Goal: Check status: Check status

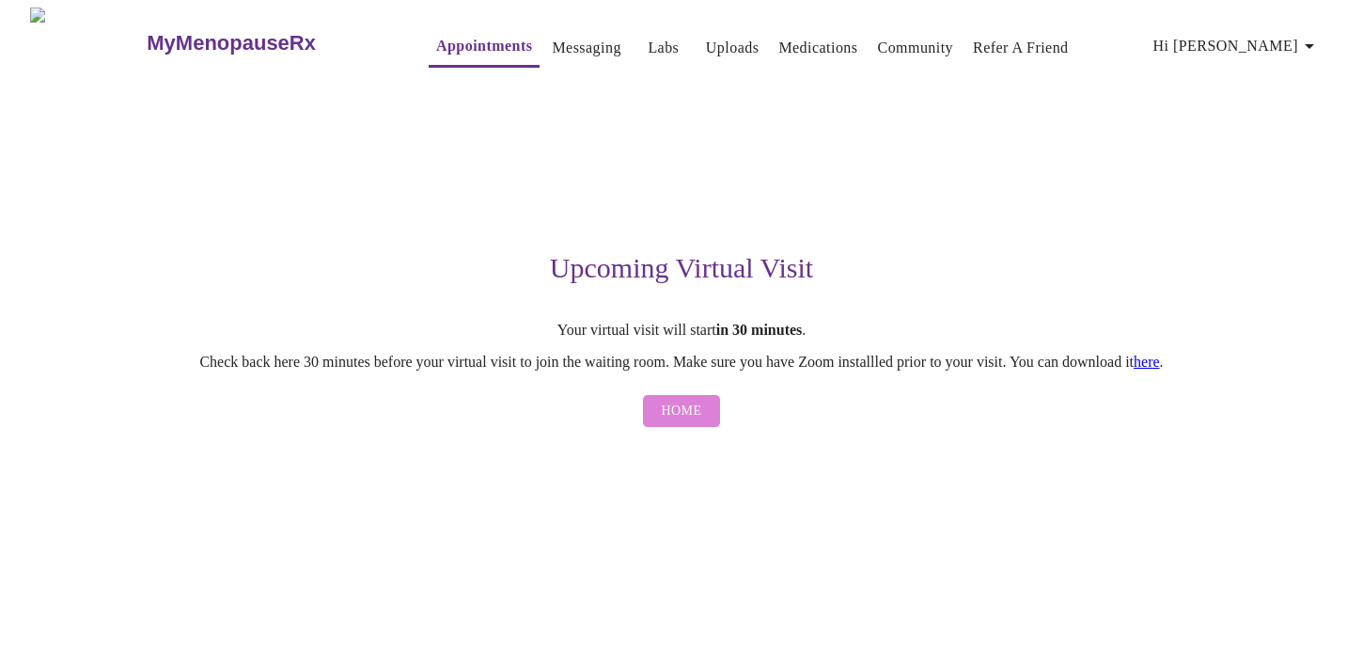
click at [693, 416] on span "Home" at bounding box center [682, 412] width 40 height 24
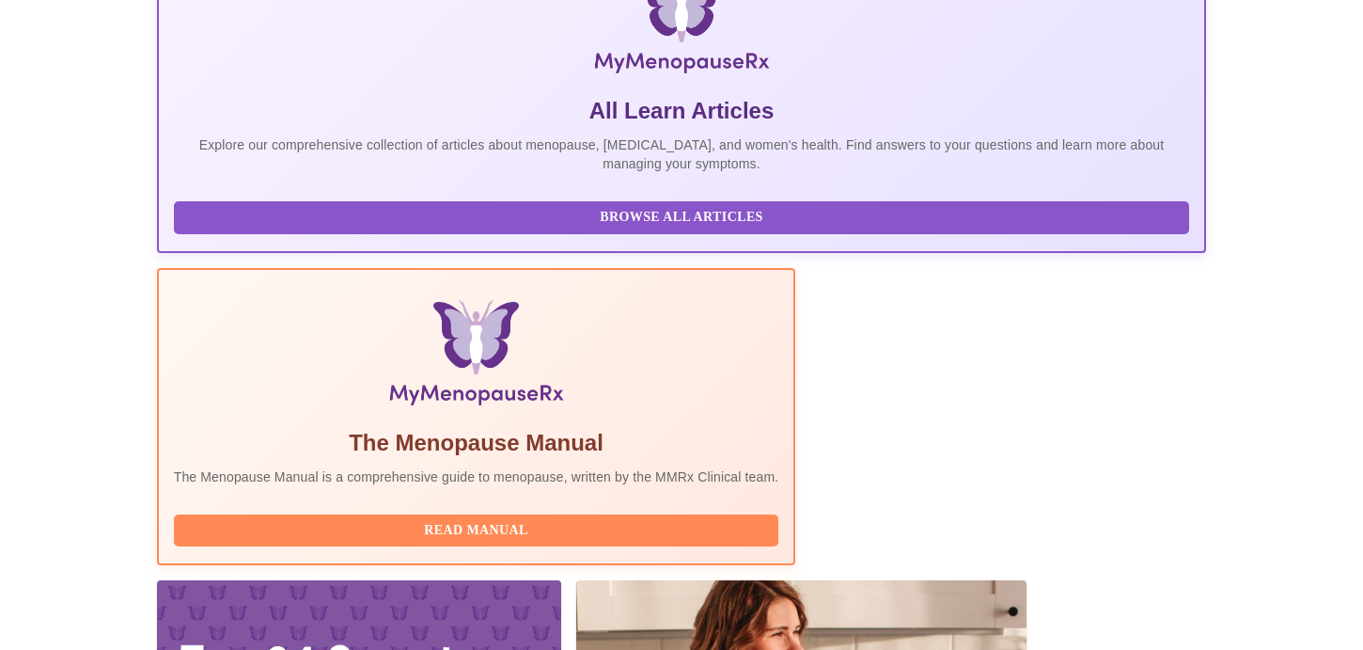
scroll to position [477, 0]
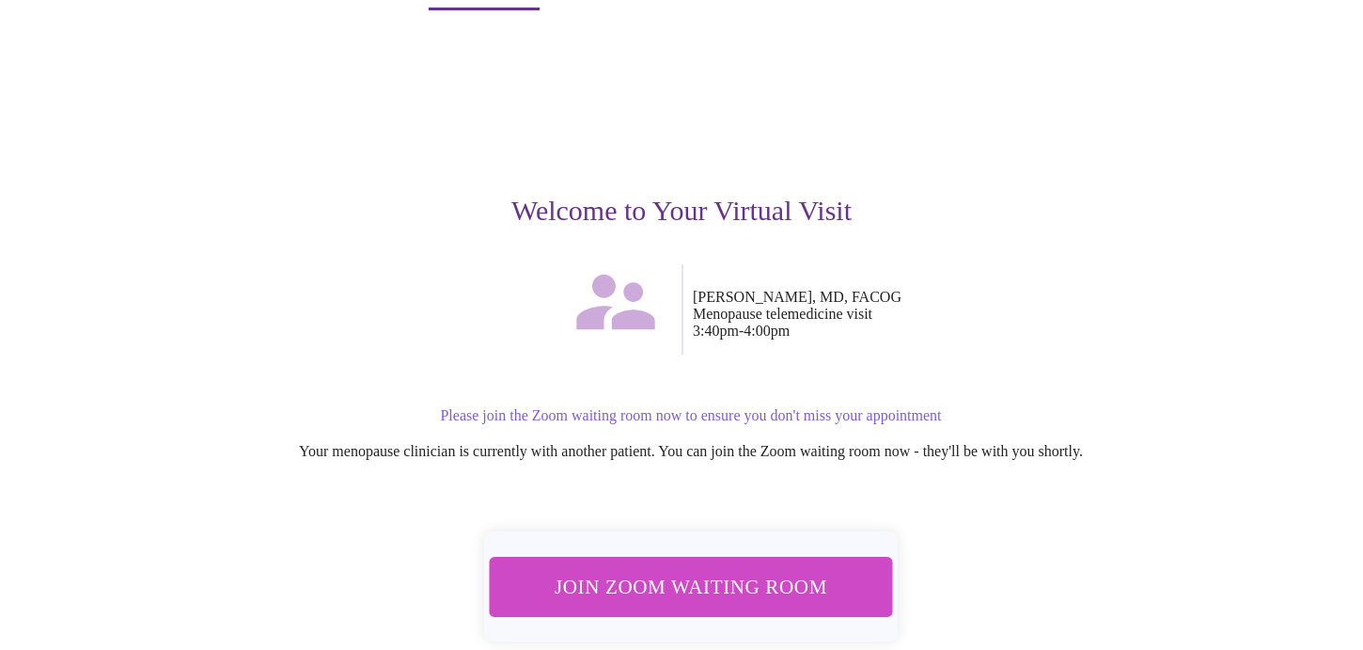
scroll to position [135, 0]
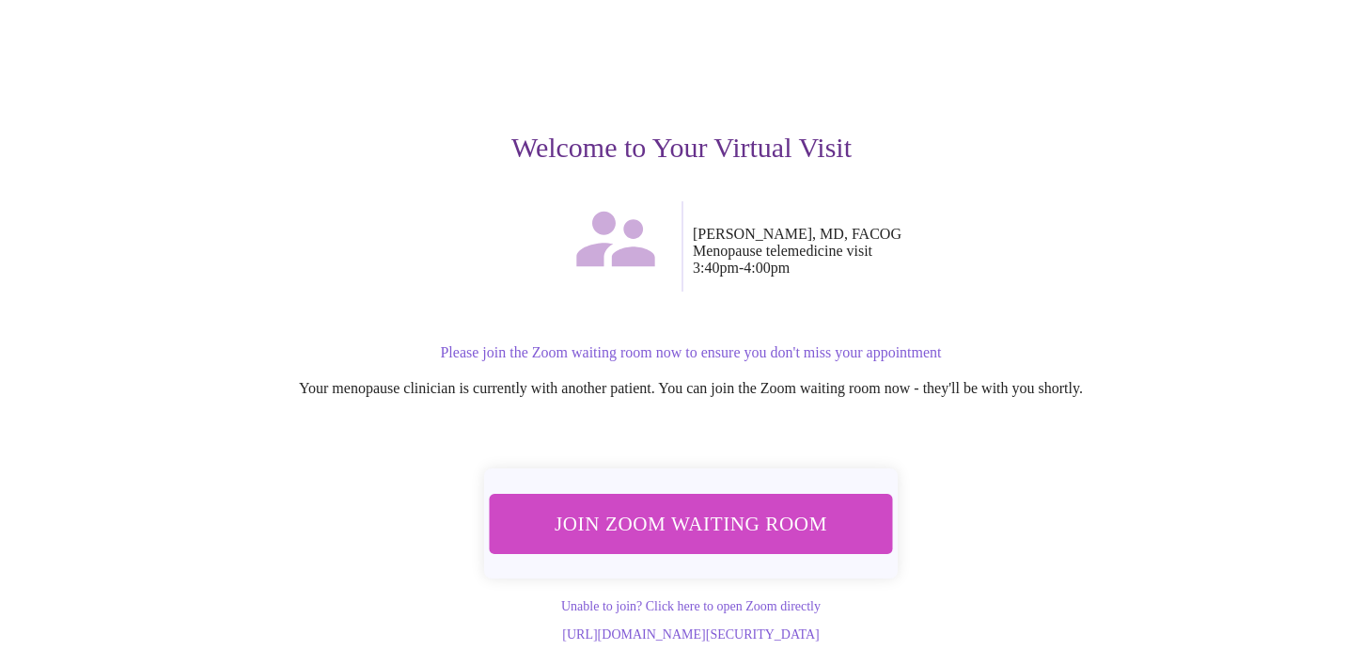
click at [752, 505] on span "Join Zoom Waiting Room" at bounding box center [691, 523] width 369 height 36
